Goal: Transaction & Acquisition: Book appointment/travel/reservation

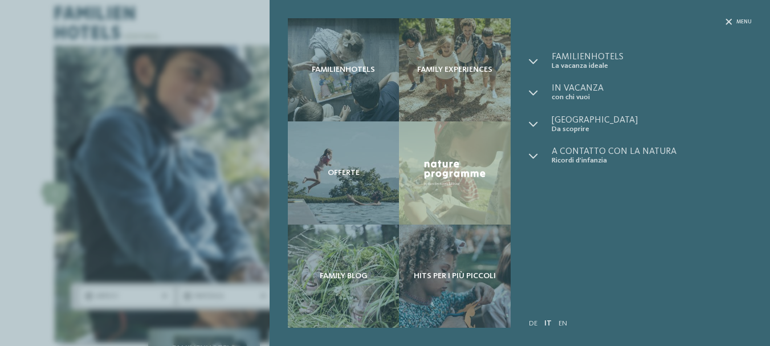
click at [735, 21] on div "Familienhotels Family experiences Offerte" at bounding box center [385, 173] width 770 height 346
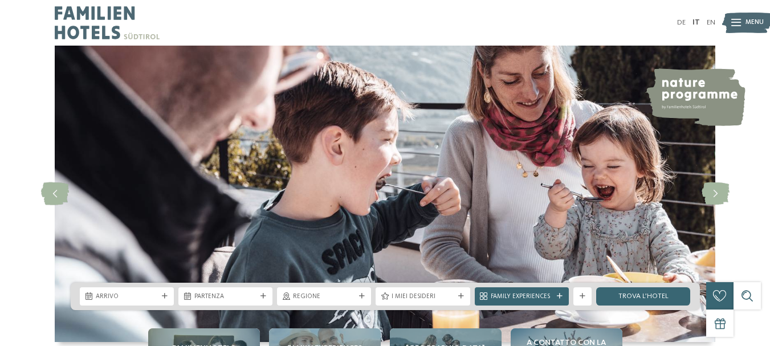
click at [741, 25] on img at bounding box center [747, 22] width 50 height 25
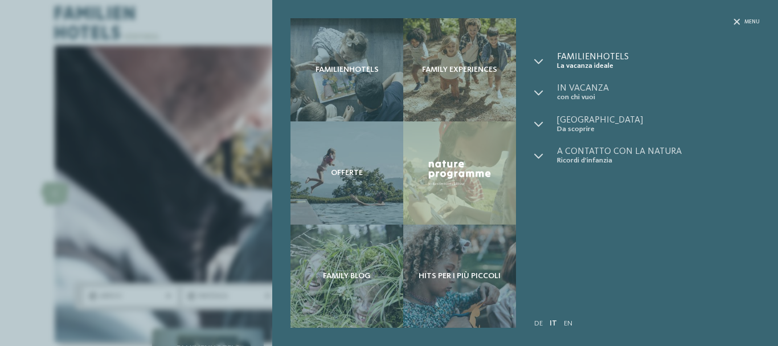
click at [589, 56] on span "Familienhotels" at bounding box center [658, 56] width 203 height 9
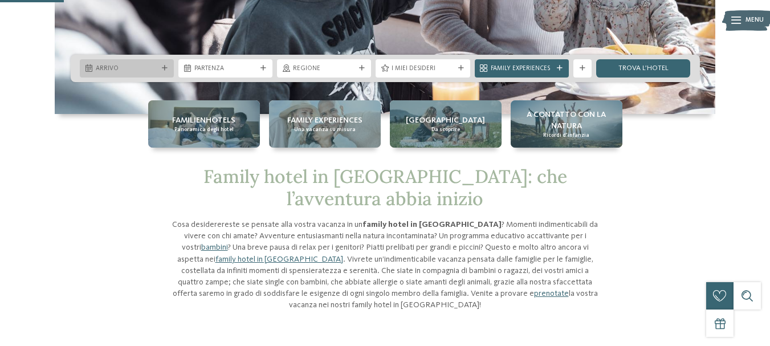
click at [165, 66] on icon at bounding box center [165, 69] width 6 height 6
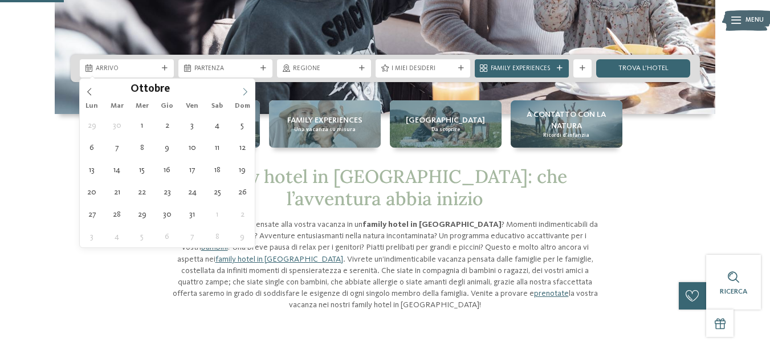
click at [239, 93] on span at bounding box center [244, 88] width 19 height 19
type div "10.10.2025"
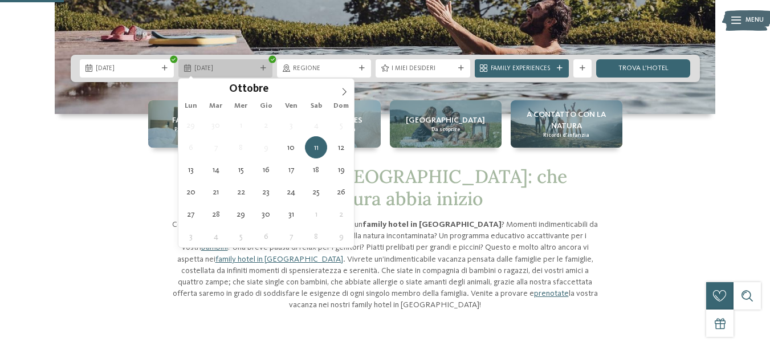
click at [267, 70] on div at bounding box center [263, 69] width 9 height 6
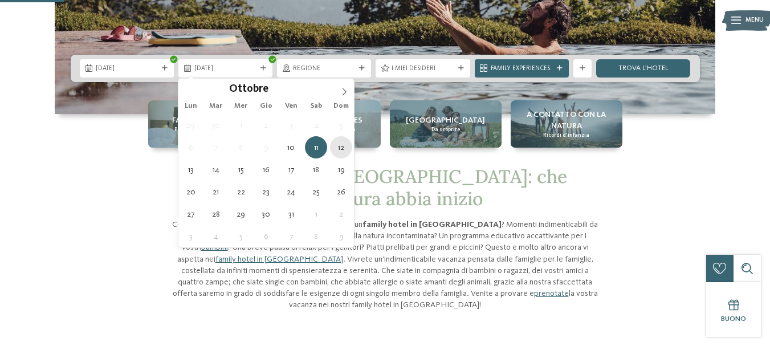
type div "12.10.2025"
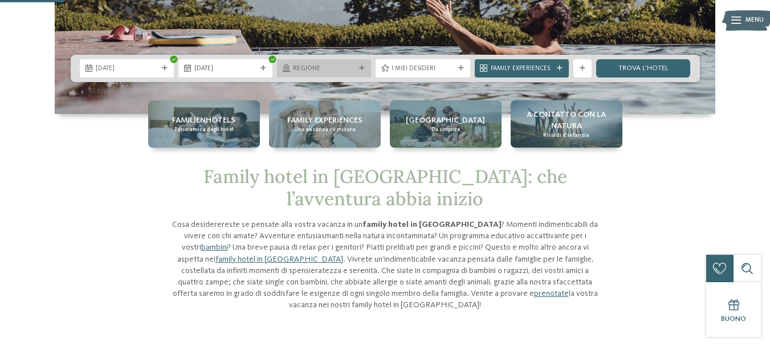
click at [353, 70] on span "Regione" at bounding box center [324, 68] width 62 height 9
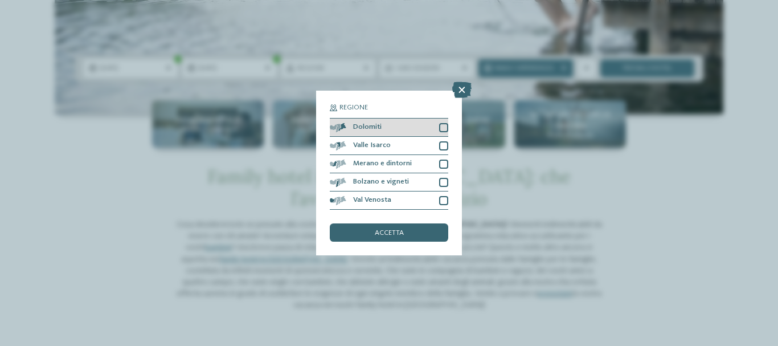
click at [446, 126] on div at bounding box center [443, 127] width 9 height 9
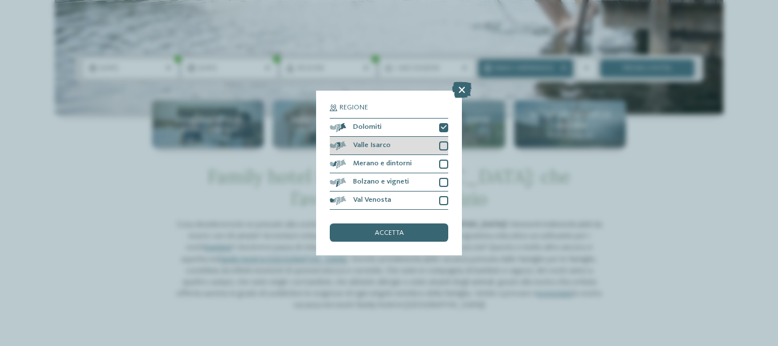
click at [445, 148] on div at bounding box center [443, 145] width 9 height 9
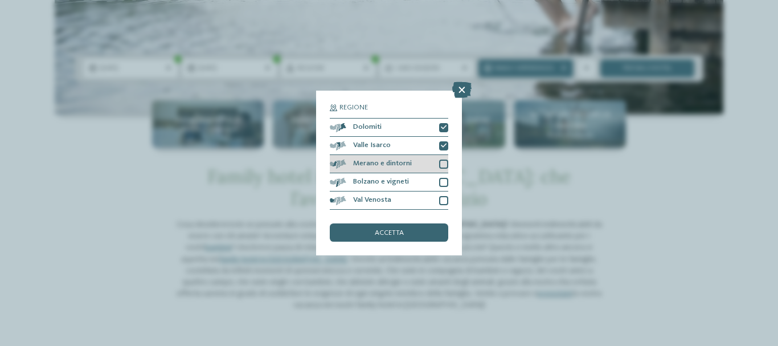
click at [445, 162] on div at bounding box center [443, 164] width 9 height 9
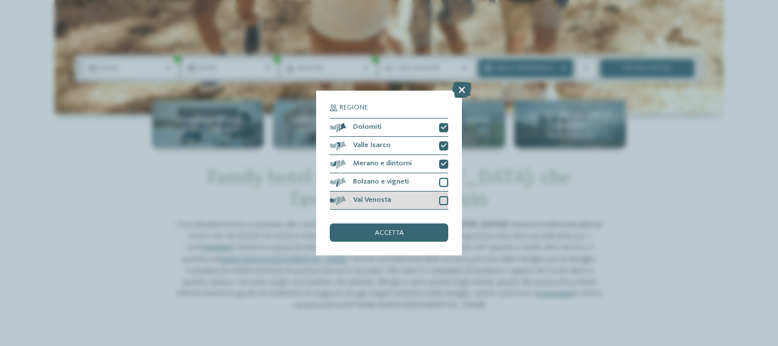
click at [446, 199] on div at bounding box center [443, 200] width 9 height 9
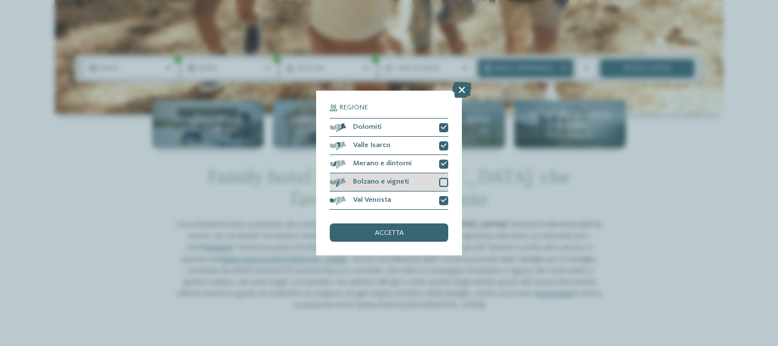
click at [446, 183] on div at bounding box center [443, 182] width 9 height 9
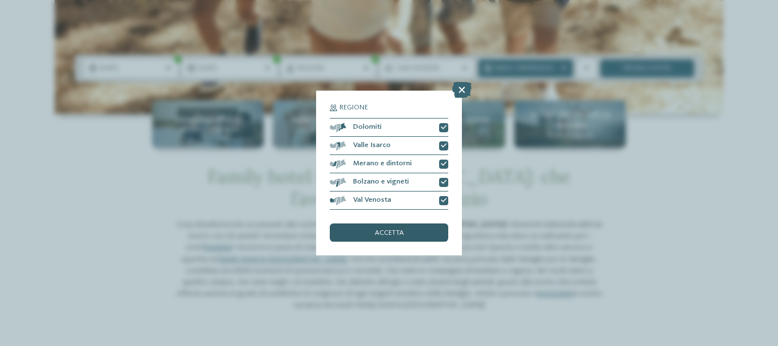
click at [425, 230] on div "accetta" at bounding box center [389, 232] width 119 height 18
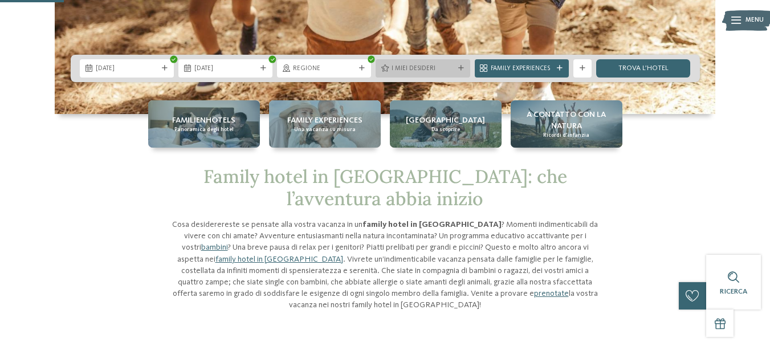
click at [458, 66] on icon at bounding box center [461, 69] width 6 height 6
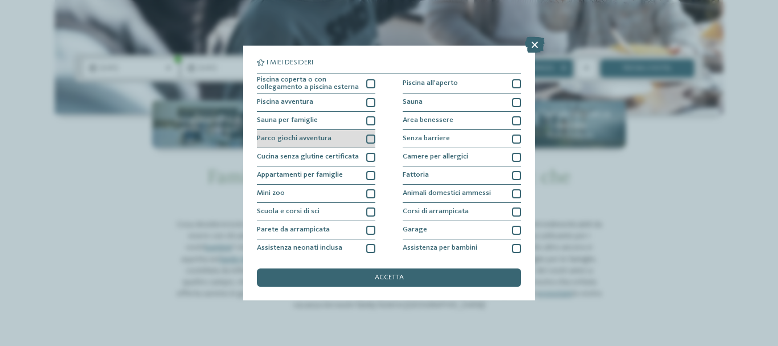
click at [366, 138] on div at bounding box center [370, 138] width 9 height 9
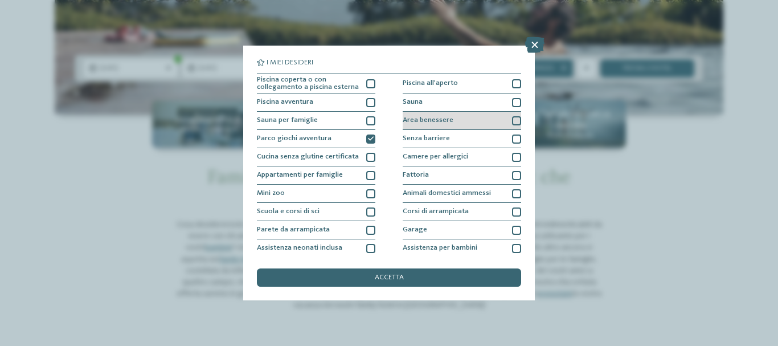
click at [512, 122] on div at bounding box center [516, 120] width 9 height 9
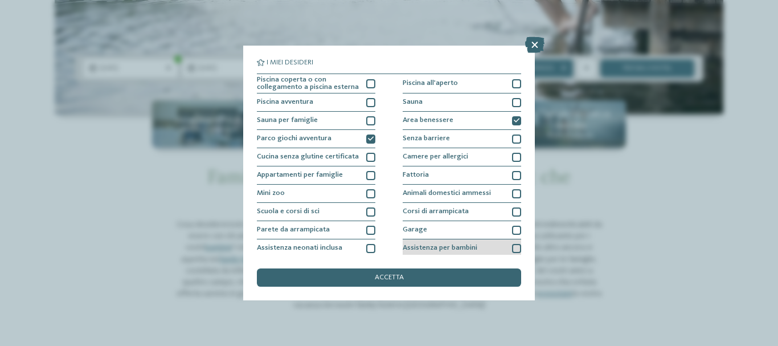
click at [512, 244] on div at bounding box center [516, 248] width 9 height 9
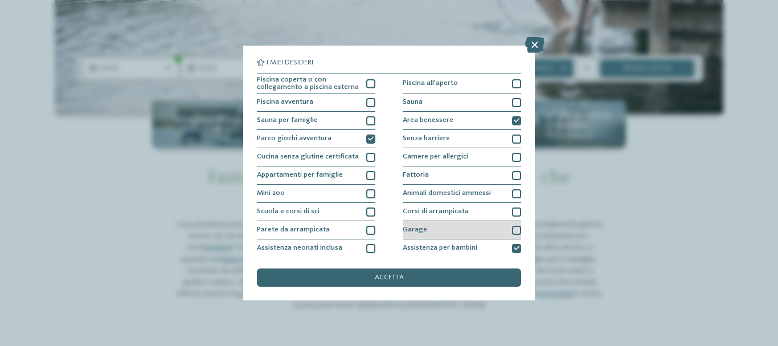
scroll to position [114, 0]
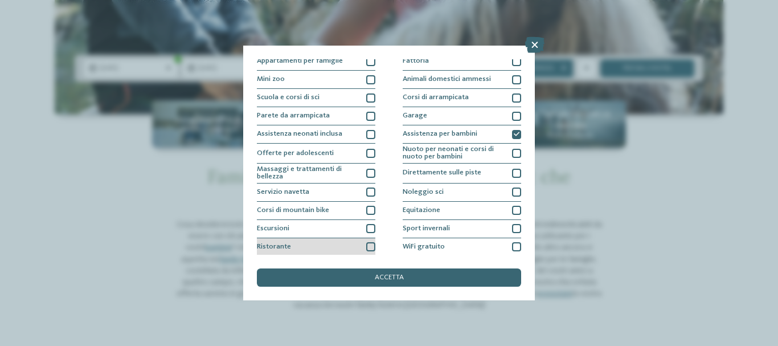
click at [372, 247] on div at bounding box center [370, 246] width 9 height 9
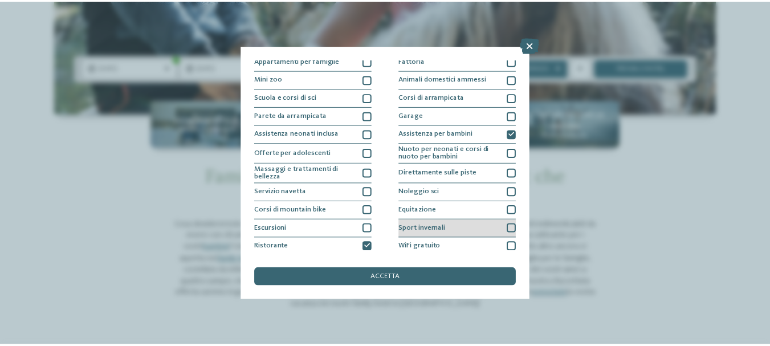
scroll to position [134, 0]
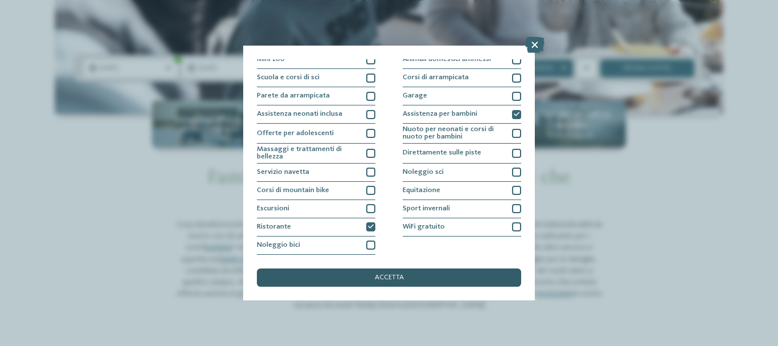
click at [386, 278] on span "accetta" at bounding box center [389, 277] width 29 height 7
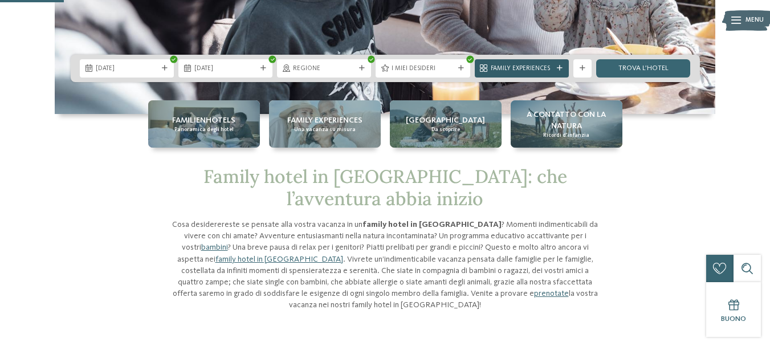
click at [558, 66] on icon at bounding box center [560, 69] width 6 height 6
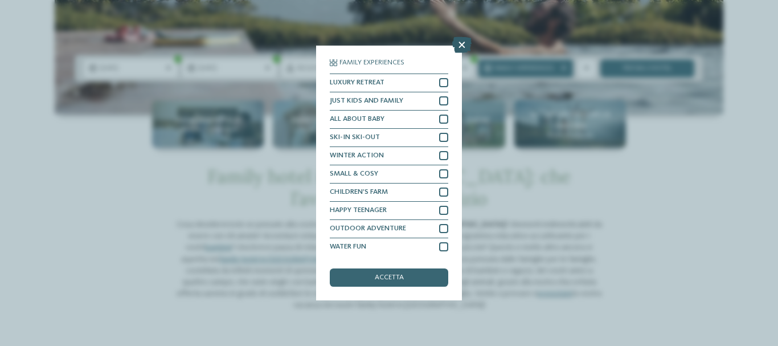
click at [462, 42] on icon at bounding box center [461, 45] width 19 height 16
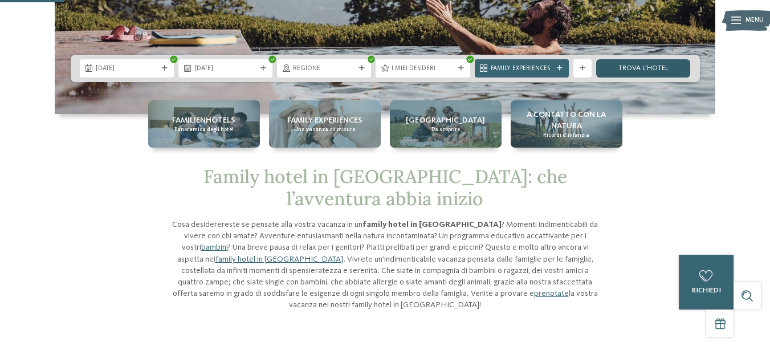
click at [644, 66] on link "trova l’hotel" at bounding box center [643, 68] width 94 height 18
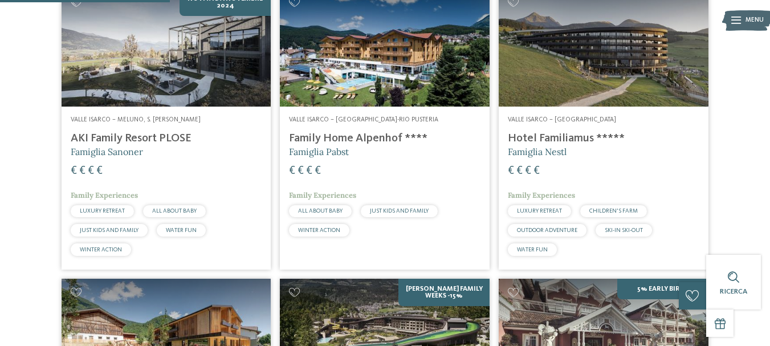
scroll to position [247, 0]
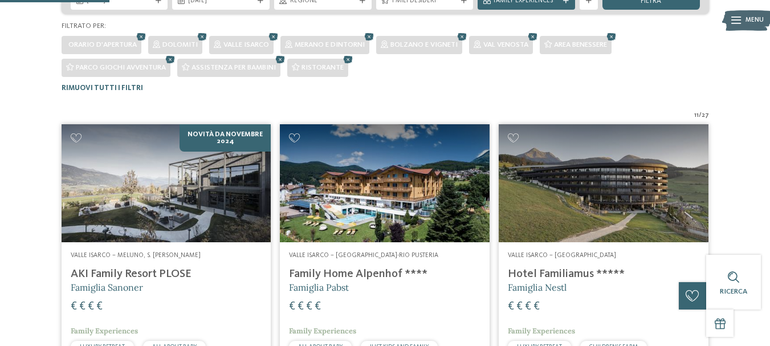
click at [161, 177] on img at bounding box center [167, 183] width 210 height 118
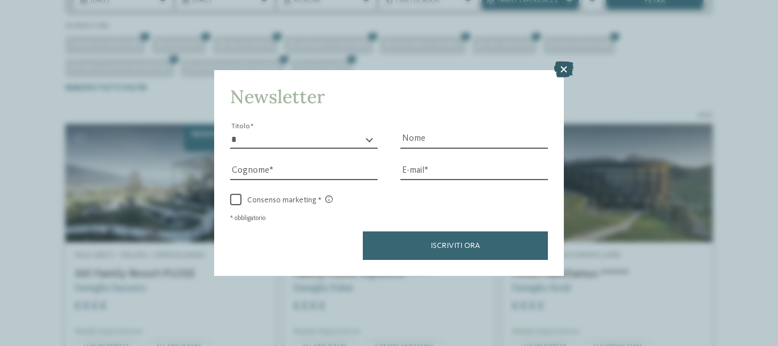
click at [569, 64] on icon at bounding box center [563, 70] width 19 height 16
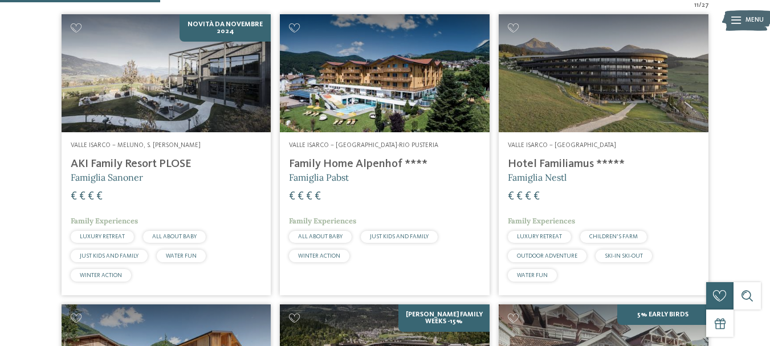
scroll to position [361, 0]
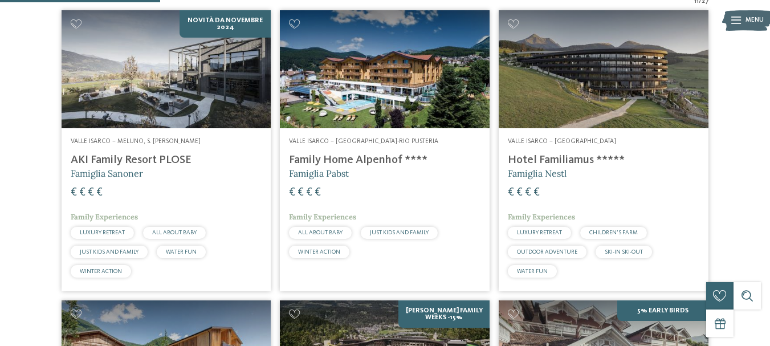
click at [401, 100] on img at bounding box center [385, 69] width 210 height 118
click at [537, 85] on img at bounding box center [604, 69] width 210 height 118
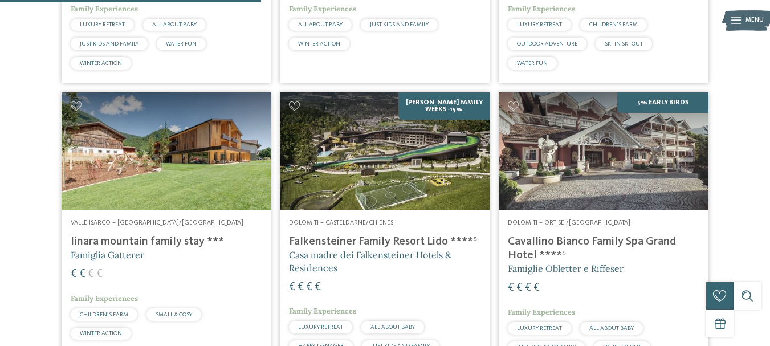
scroll to position [589, 0]
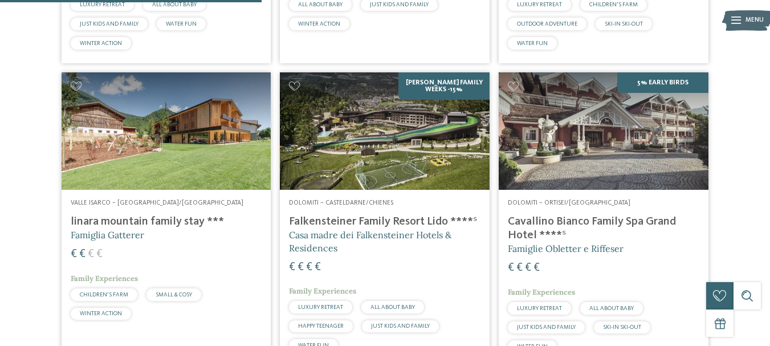
click at [181, 147] on img at bounding box center [167, 131] width 210 height 118
click at [598, 136] on img at bounding box center [604, 131] width 210 height 118
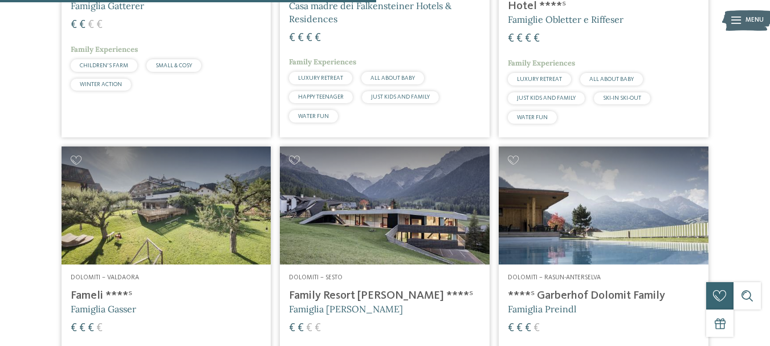
scroll to position [931, 0]
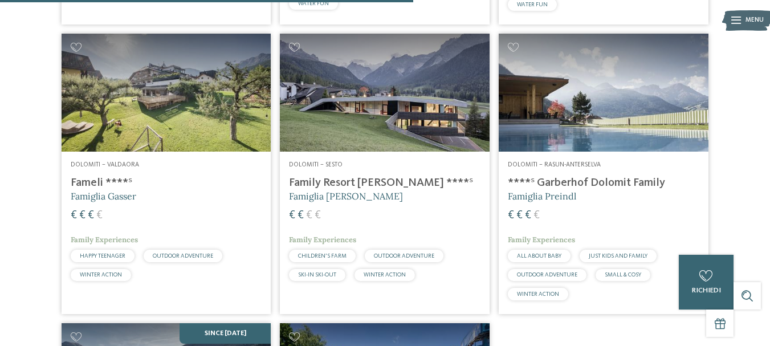
click at [205, 80] on img at bounding box center [167, 93] width 210 height 118
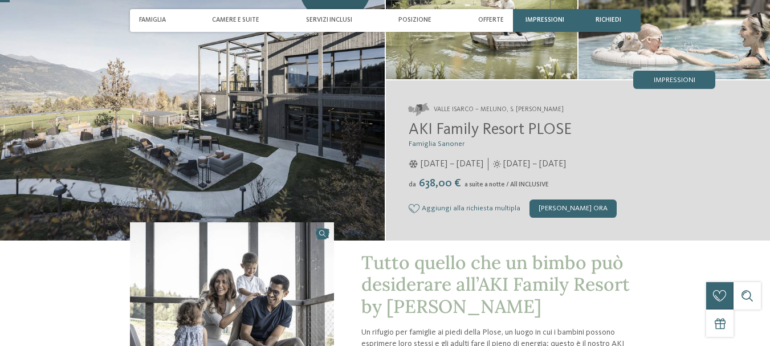
scroll to position [114, 0]
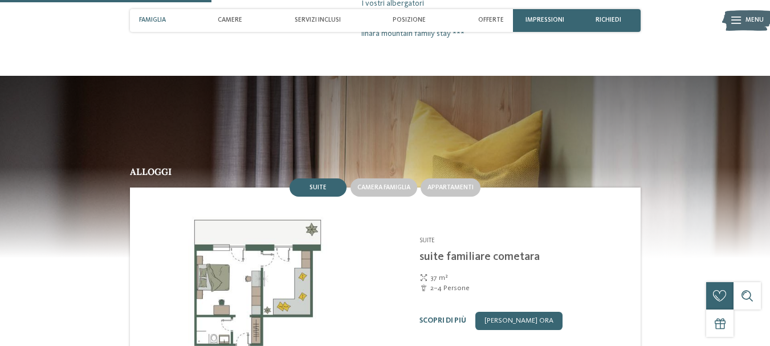
scroll to position [912, 0]
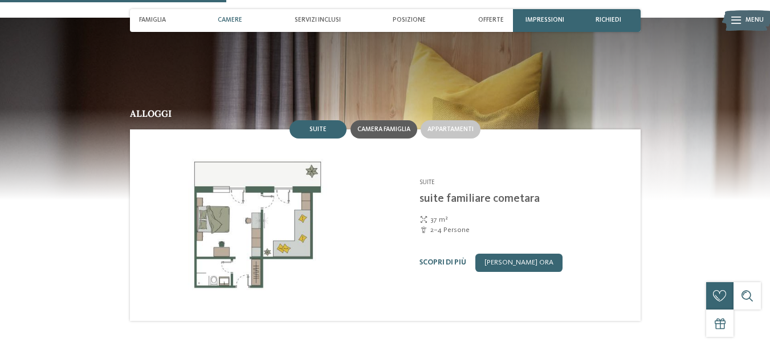
click at [395, 126] on span "Camera famiglia" at bounding box center [383, 129] width 53 height 7
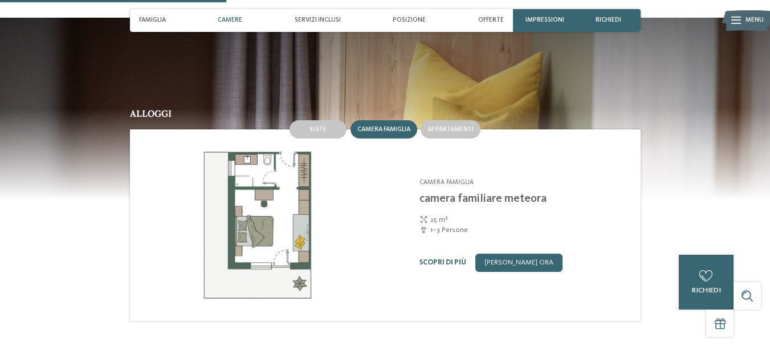
click at [234, 14] on div "Camere" at bounding box center [230, 20] width 34 height 23
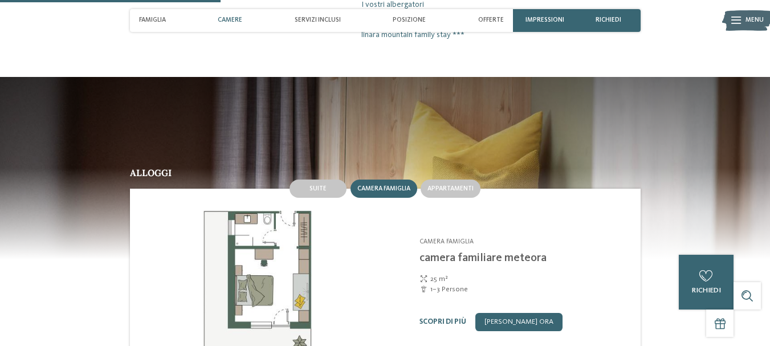
scroll to position [846, 0]
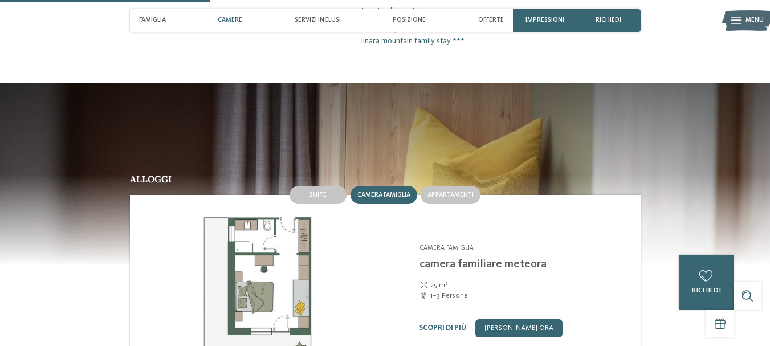
click at [234, 15] on div "Camere" at bounding box center [230, 20] width 34 height 23
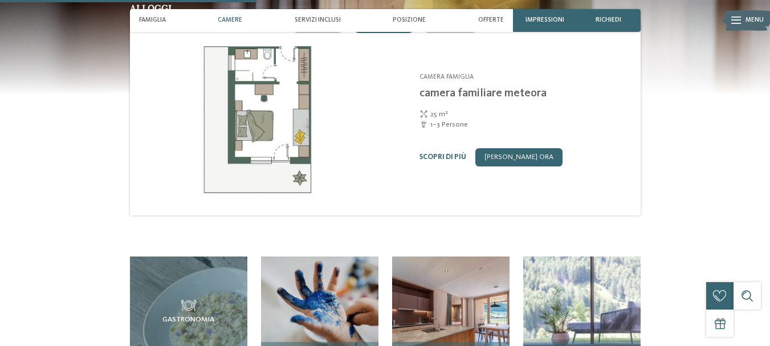
scroll to position [1131, 0]
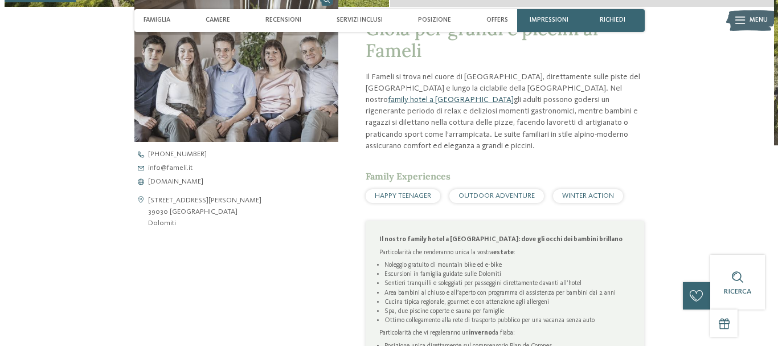
scroll to position [399, 0]
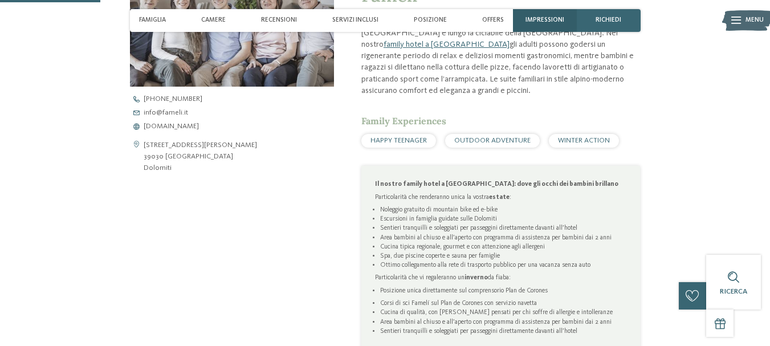
click at [546, 15] on div "Impressioni" at bounding box center [545, 20] width 64 height 23
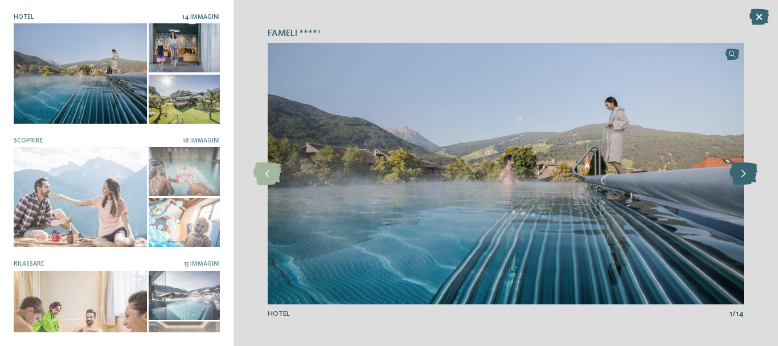
click at [751, 181] on icon at bounding box center [744, 173] width 28 height 23
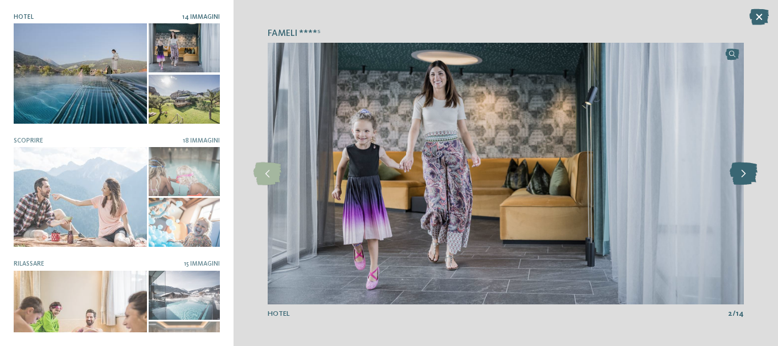
click at [743, 177] on icon at bounding box center [744, 173] width 28 height 23
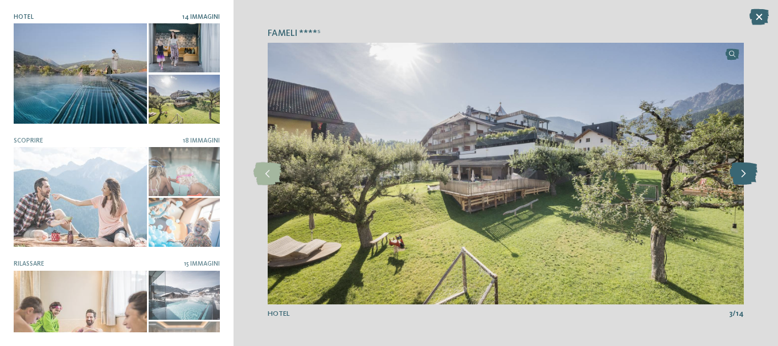
click at [735, 174] on icon at bounding box center [744, 173] width 28 height 23
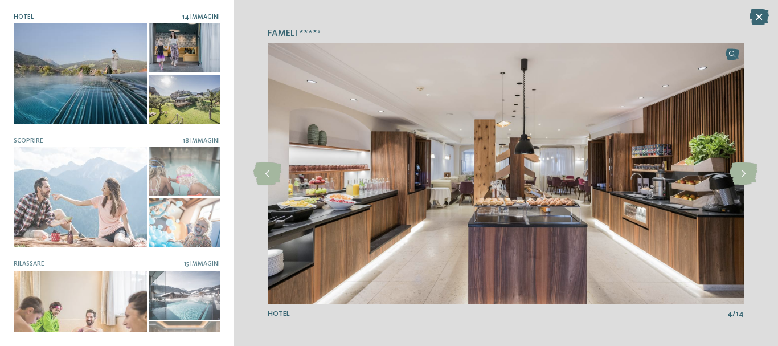
click at [727, 171] on img at bounding box center [506, 174] width 476 height 262
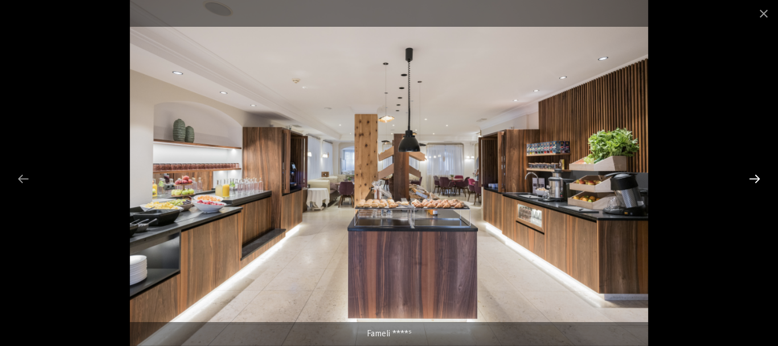
click at [757, 184] on div at bounding box center [755, 179] width 24 height 22
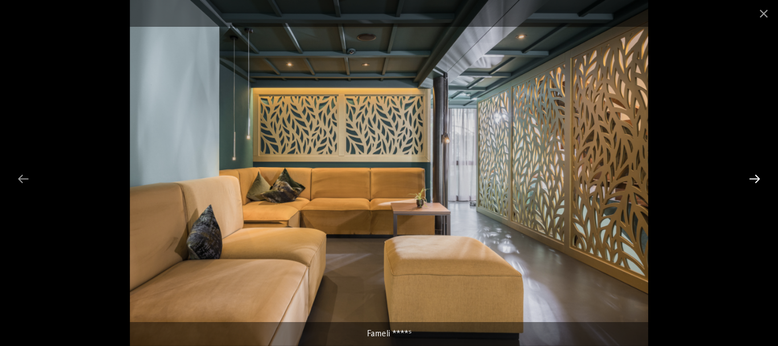
click at [757, 184] on div at bounding box center [755, 179] width 24 height 22
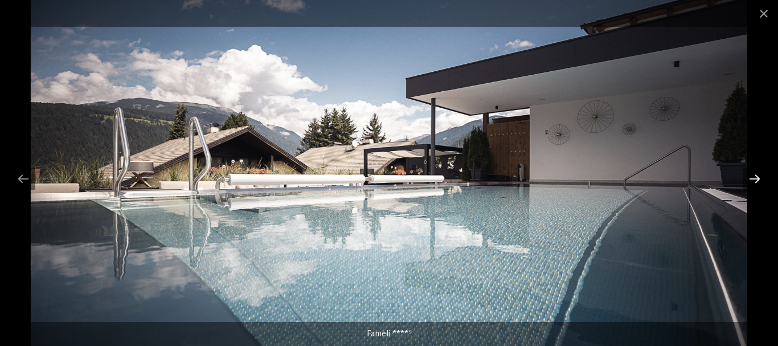
click at [757, 184] on div at bounding box center [755, 179] width 24 height 22
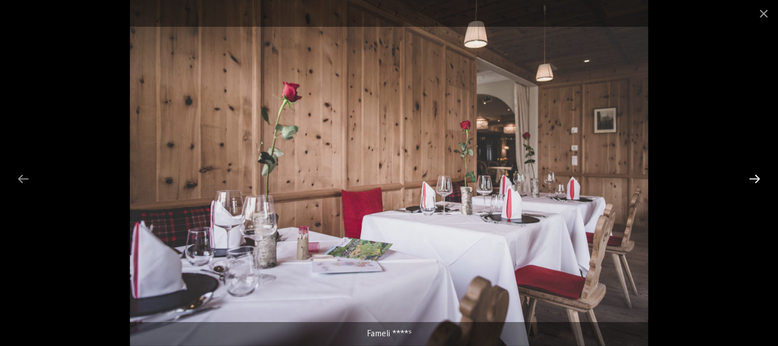
click at [765, 172] on div at bounding box center [755, 179] width 24 height 22
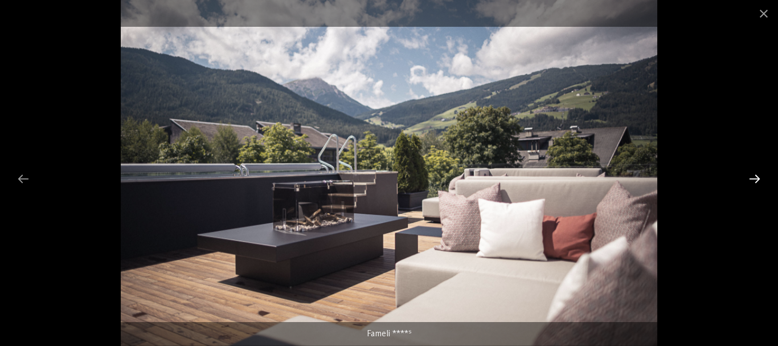
click at [761, 170] on div at bounding box center [755, 179] width 24 height 22
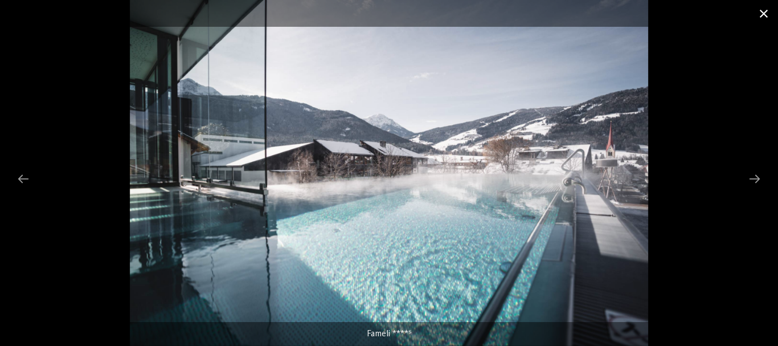
click at [766, 13] on span at bounding box center [764, 13] width 28 height 27
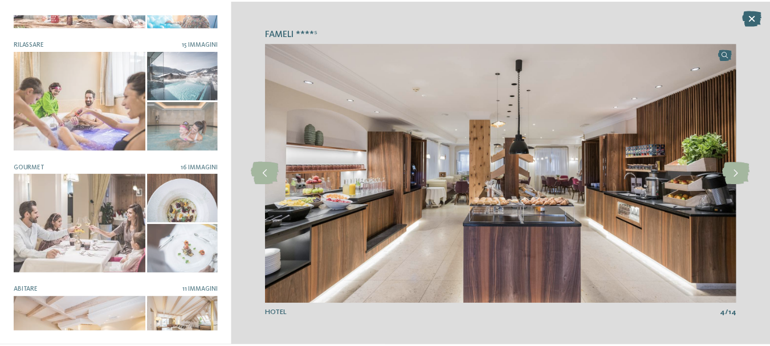
scroll to position [271, 0]
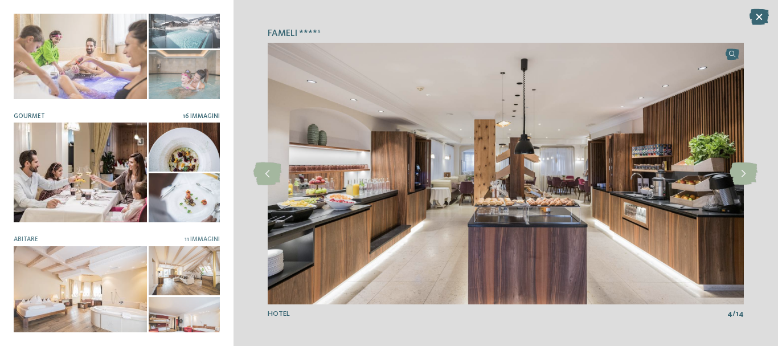
click at [82, 166] on div at bounding box center [80, 173] width 133 height 100
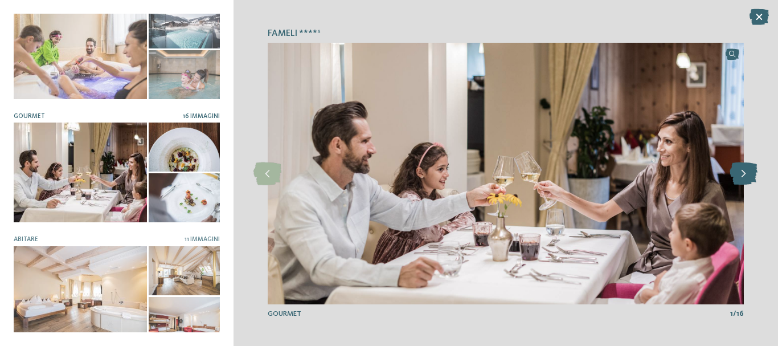
click at [750, 173] on icon at bounding box center [744, 173] width 28 height 23
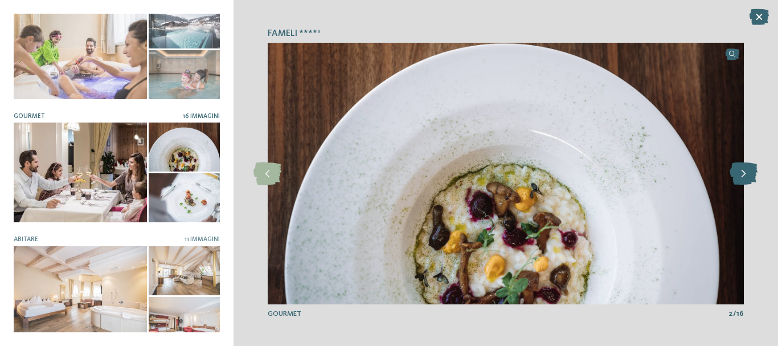
click at [750, 173] on icon at bounding box center [744, 173] width 28 height 23
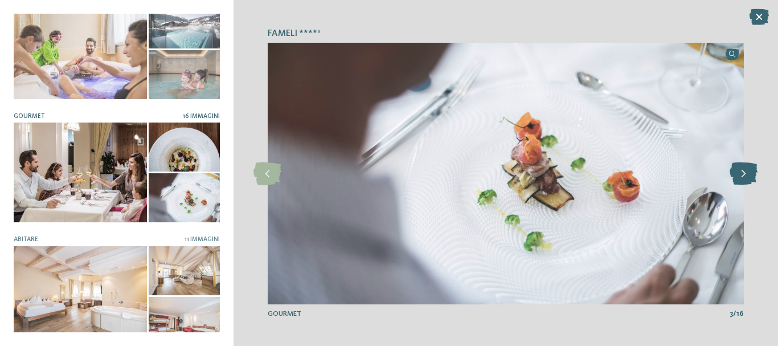
click at [752, 174] on icon at bounding box center [744, 173] width 28 height 23
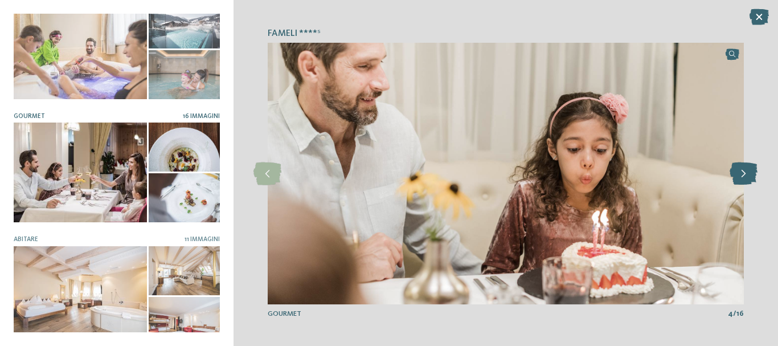
click at [752, 174] on icon at bounding box center [744, 173] width 28 height 23
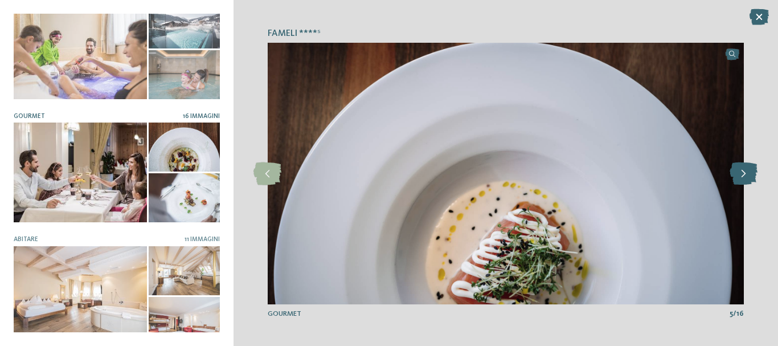
click at [752, 174] on icon at bounding box center [744, 173] width 28 height 23
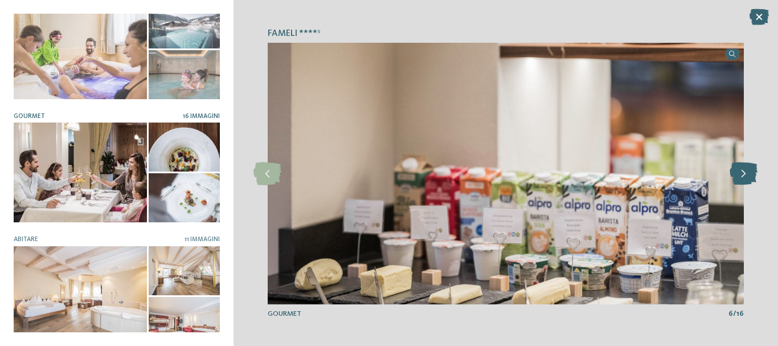
click at [752, 174] on icon at bounding box center [744, 173] width 28 height 23
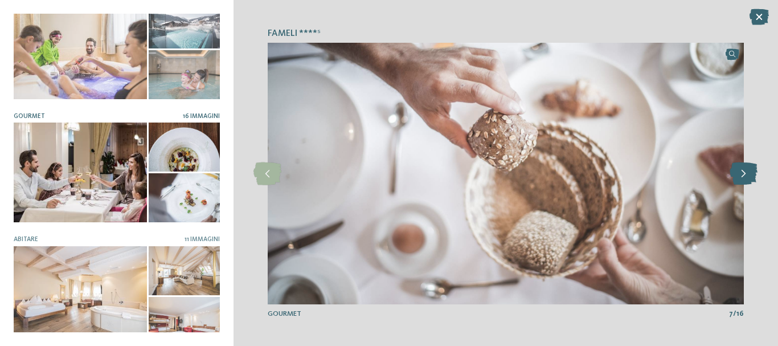
click at [752, 174] on icon at bounding box center [744, 173] width 28 height 23
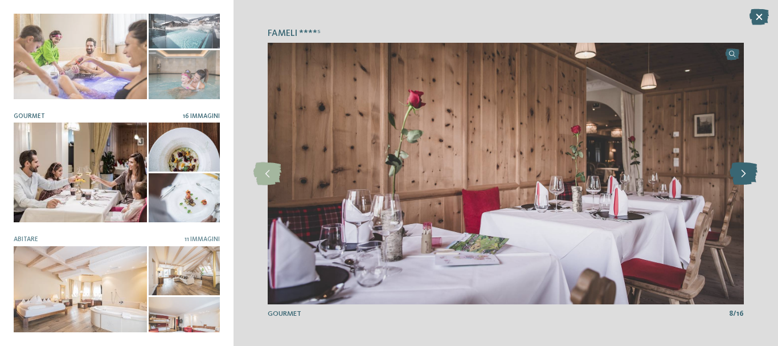
click at [752, 174] on icon at bounding box center [744, 173] width 28 height 23
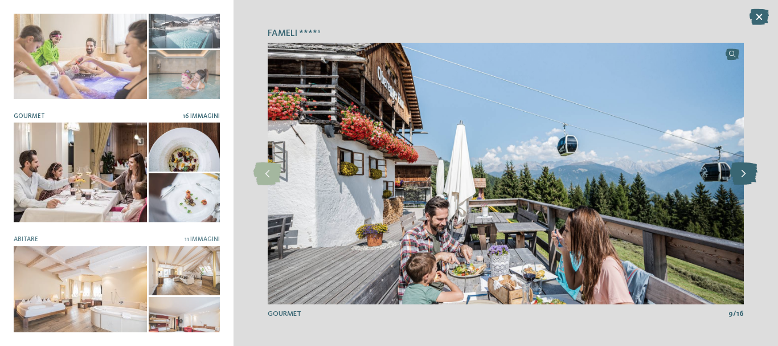
click at [752, 174] on icon at bounding box center [744, 173] width 28 height 23
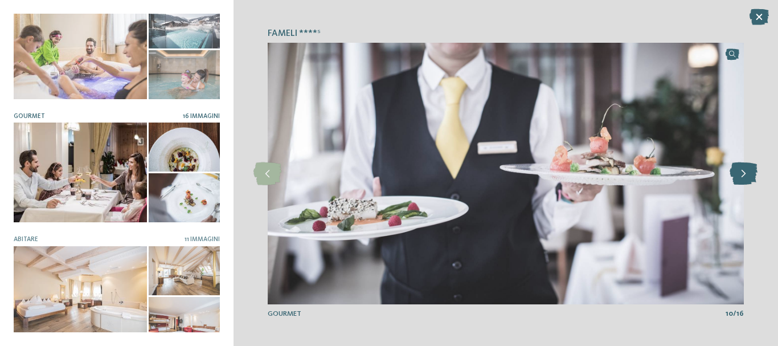
click at [752, 174] on icon at bounding box center [744, 173] width 28 height 23
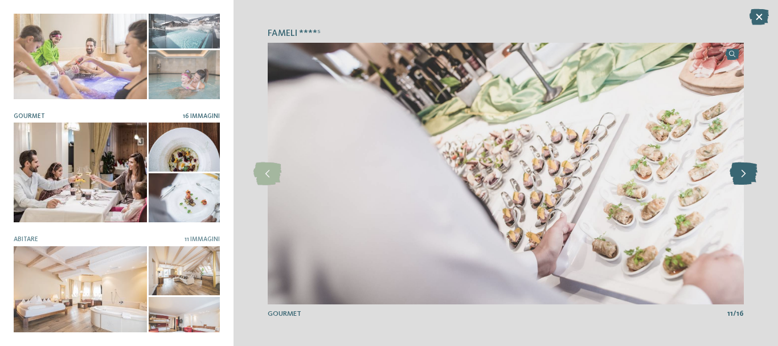
click at [752, 174] on icon at bounding box center [744, 173] width 28 height 23
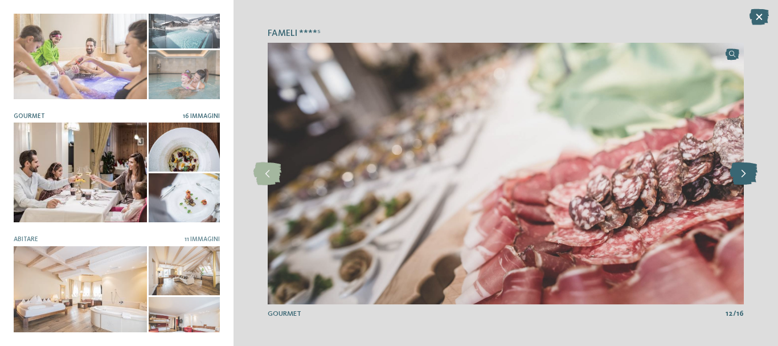
click at [752, 174] on icon at bounding box center [744, 173] width 28 height 23
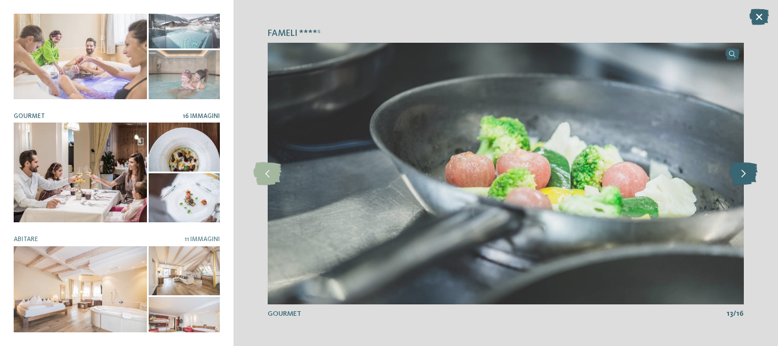
click at [752, 174] on icon at bounding box center [744, 173] width 28 height 23
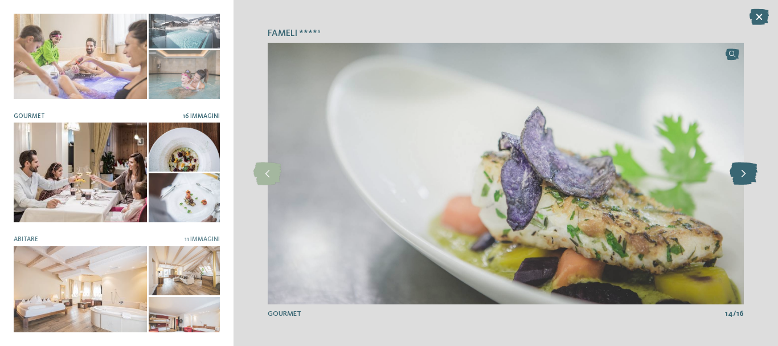
click at [751, 174] on icon at bounding box center [744, 173] width 28 height 23
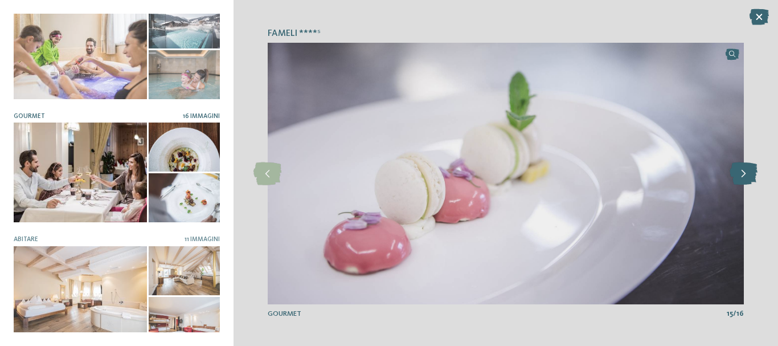
click at [751, 174] on icon at bounding box center [744, 173] width 28 height 23
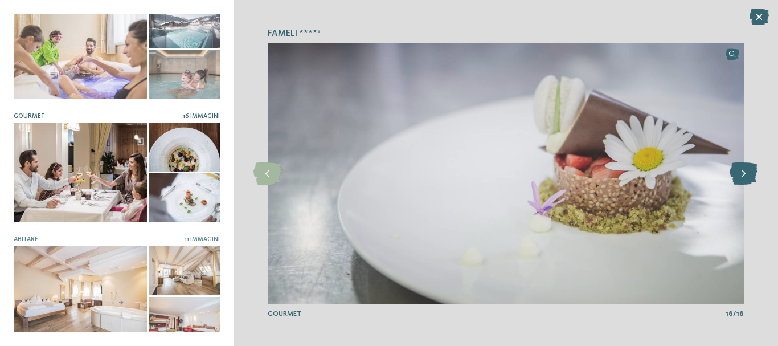
click at [750, 173] on icon at bounding box center [744, 173] width 28 height 23
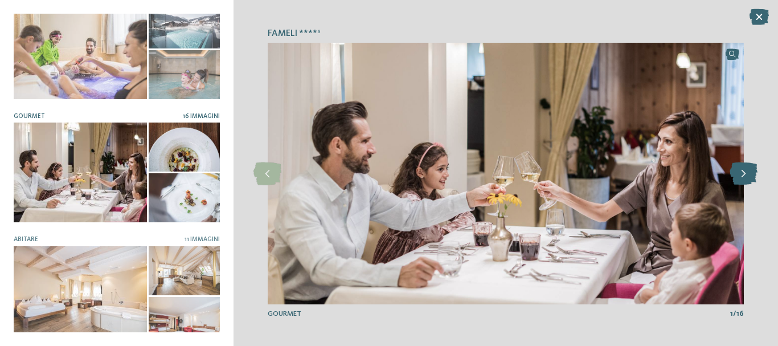
click at [750, 173] on icon at bounding box center [744, 173] width 28 height 23
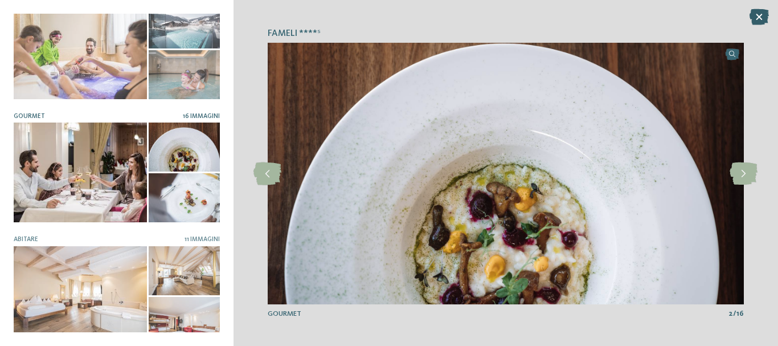
click at [765, 12] on icon at bounding box center [759, 17] width 19 height 16
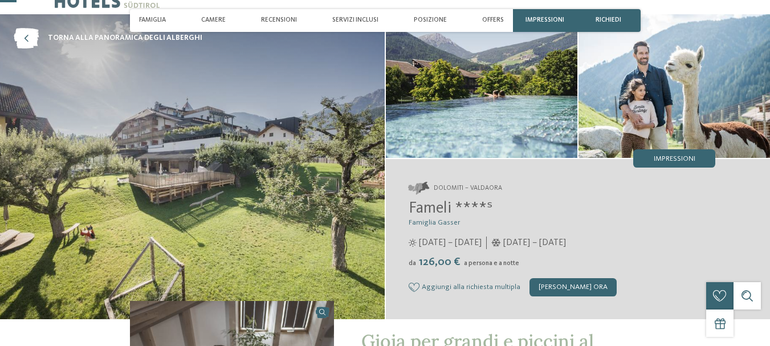
scroll to position [114, 0]
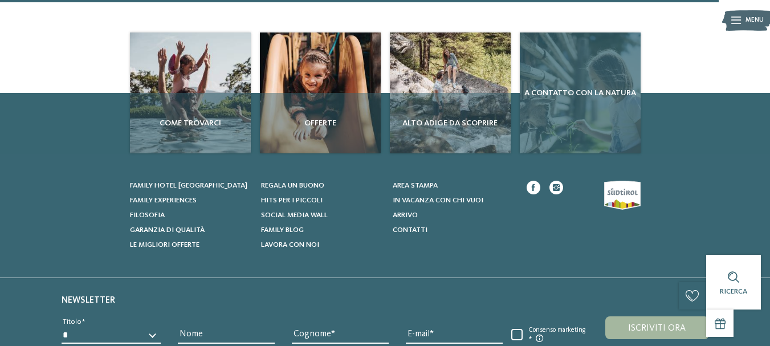
scroll to position [1615, 0]
